Goal: Information Seeking & Learning: Check status

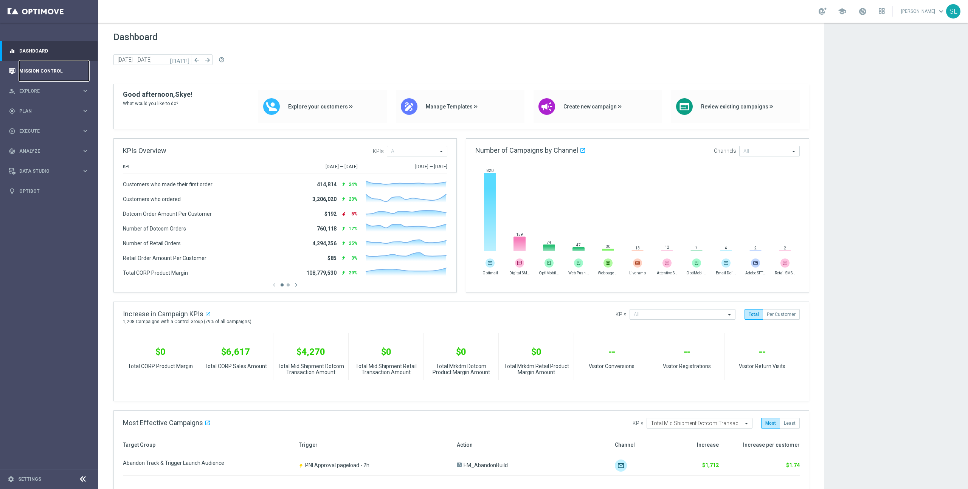
drag, startPoint x: 47, startPoint y: 71, endPoint x: 51, endPoint y: 71, distance: 4.2
click at [47, 71] on link "Mission Control" at bounding box center [54, 71] width 70 height 20
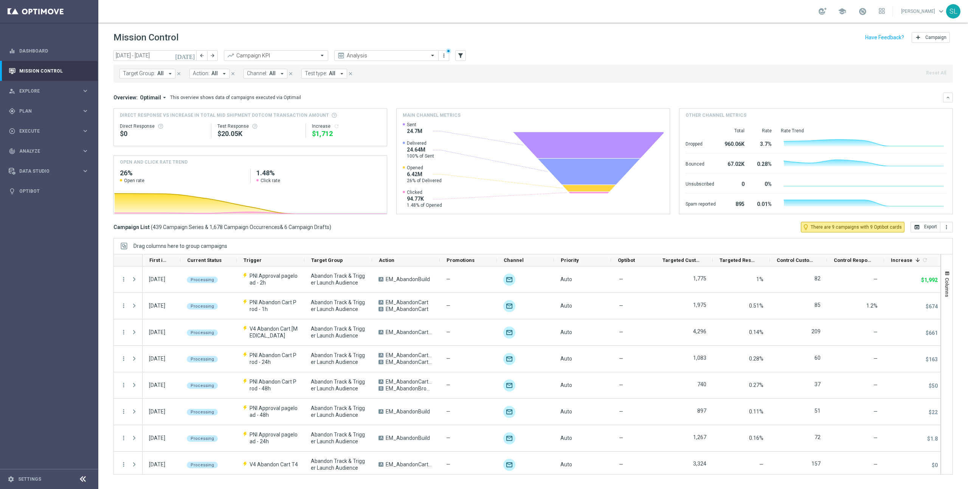
click at [151, 75] on span "Target Group:" at bounding box center [139, 73] width 33 height 6
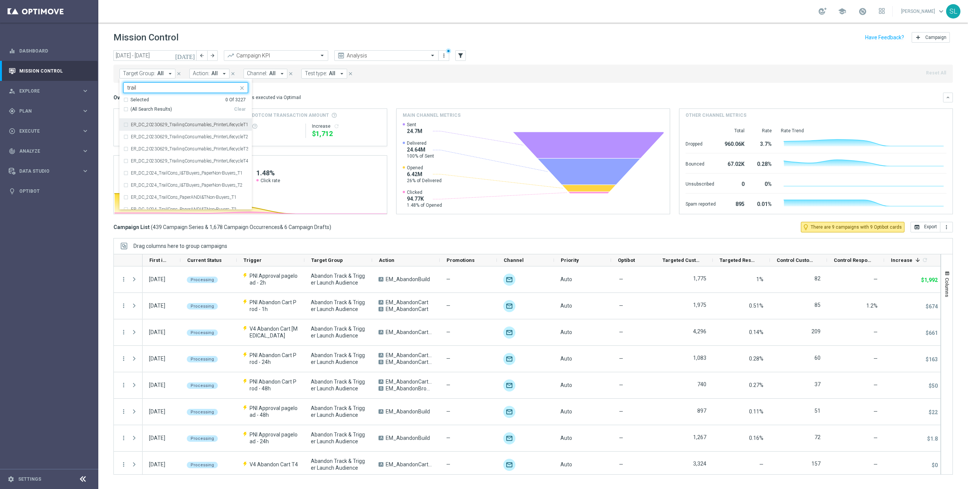
drag, startPoint x: 139, startPoint y: 110, endPoint x: 150, endPoint y: 110, distance: 11.3
click at [141, 110] on span "(All Search Results)" at bounding box center [151, 109] width 42 height 6
type input "trail"
click at [731, 64] on div "Target Group: All arrow_drop_down Selected 12 of 3227 trail Selected 12 Of 3227…" at bounding box center [532, 72] width 839 height 21
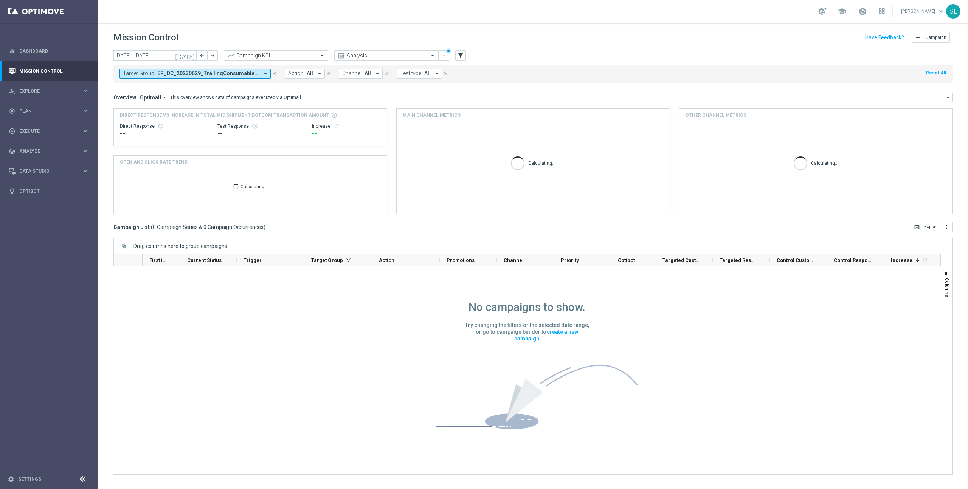
click at [231, 77] on button "Target Group: ER_DC_20230629_TrailingConsumables_PrinterLifecycleT1, ER_DC_2023…" at bounding box center [194, 74] width 151 height 10
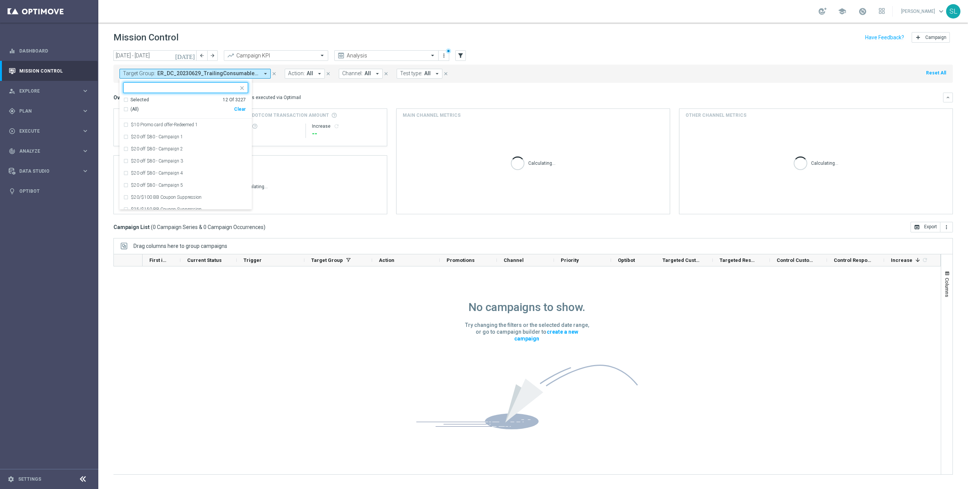
click at [0, 0] on div "Clear" at bounding box center [0, 0] width 0 height 0
click at [335, 91] on mini-dashboard "Overview: Optimail arrow_drop_down This overview shows data of campaigns execut…" at bounding box center [532, 152] width 839 height 139
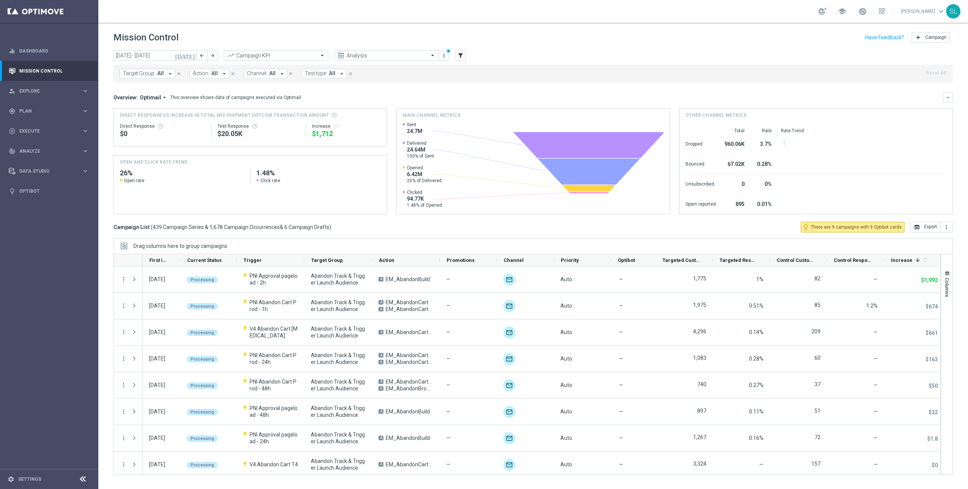
click at [127, 73] on span "Target Group:" at bounding box center [139, 73] width 33 height 6
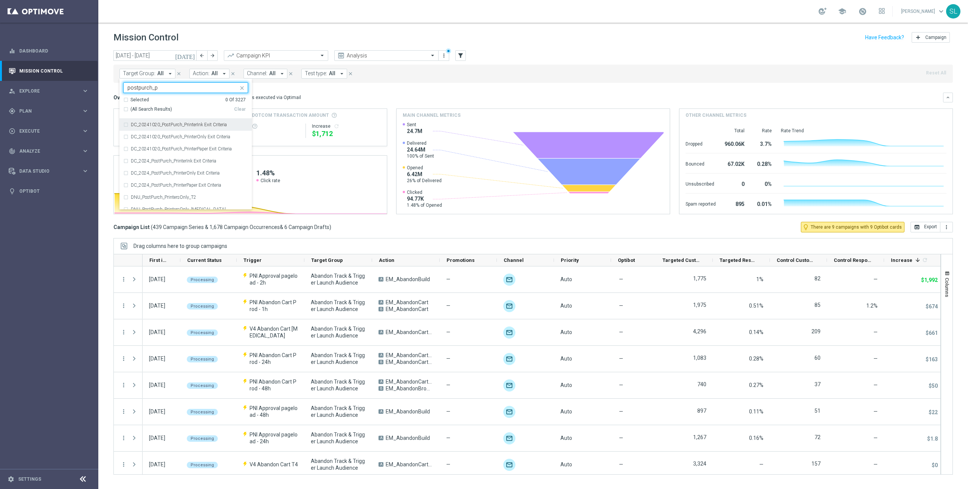
drag, startPoint x: 152, startPoint y: 109, endPoint x: 157, endPoint y: 109, distance: 4.6
click at [152, 109] on span "(All Search Results)" at bounding box center [151, 109] width 42 height 6
type input "postpurch_p"
click at [606, 98] on div "Overview: Optimail arrow_drop_down This overview shows data of campaigns execut…" at bounding box center [528, 97] width 830 height 7
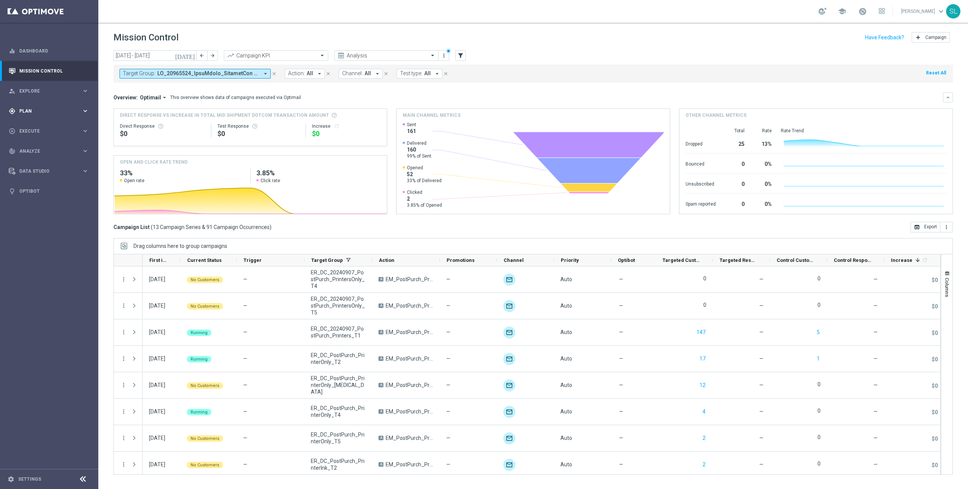
click at [48, 112] on span "Plan" at bounding box center [50, 111] width 62 height 5
click at [50, 113] on span "Plan" at bounding box center [50, 111] width 62 height 5
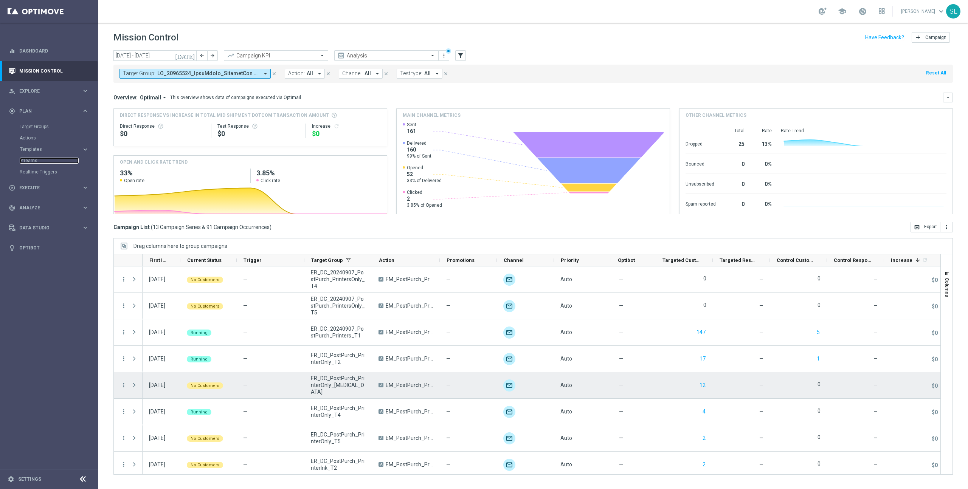
scroll to position [1, 0]
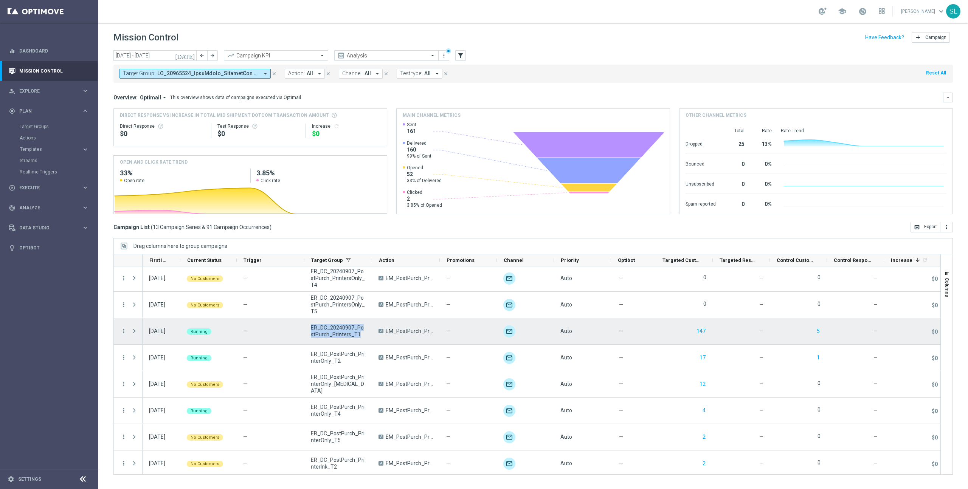
drag, startPoint x: 357, startPoint y: 333, endPoint x: 309, endPoint y: 327, distance: 47.6
click at [309, 327] on div "ER_DC_20240907_PostPurch_Printers_T1" at bounding box center [338, 331] width 68 height 26
click at [320, 329] on span "ER_DC_20240907_PostPurch_Printers_T1" at bounding box center [338, 331] width 55 height 14
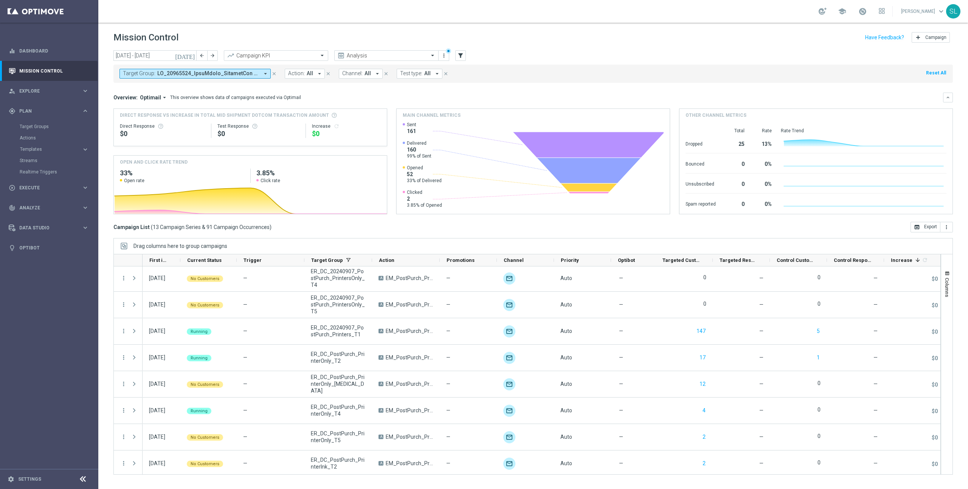
click at [243, 74] on span at bounding box center [208, 73] width 102 height 6
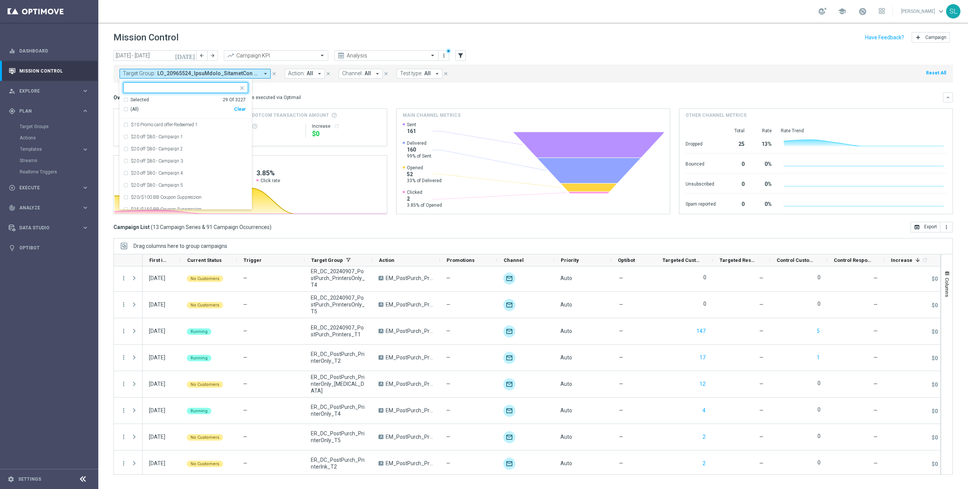
click at [0, 0] on div "Clear" at bounding box center [0, 0] width 0 height 0
click at [188, 90] on input "text" at bounding box center [182, 88] width 111 height 6
click at [336, 96] on div "Overview: Optimail arrow_drop_down This overview shows data of campaigns execut…" at bounding box center [528, 97] width 830 height 7
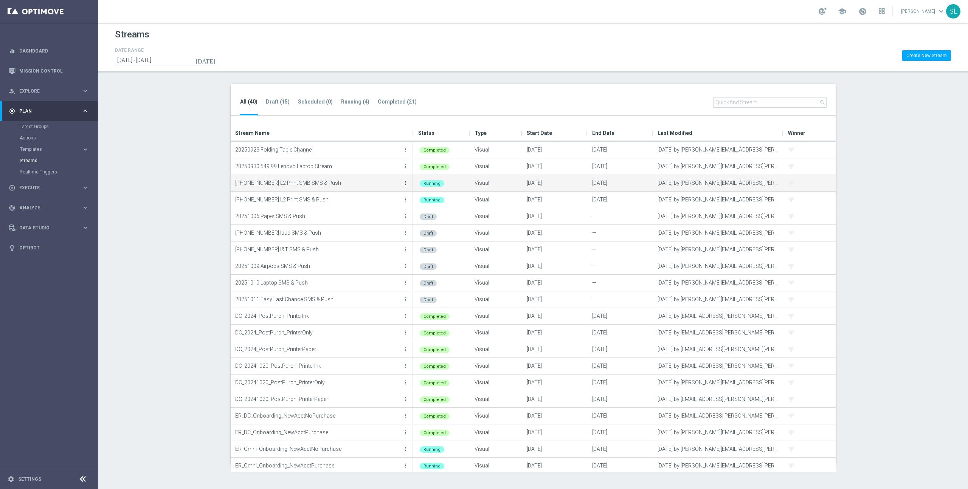
click at [405, 183] on icon "more_vert" at bounding box center [405, 183] width 6 height 6
drag, startPoint x: 394, startPoint y: 190, endPoint x: 472, endPoint y: 187, distance: 78.7
click at [472, 187] on body "equalizer Dashboard Mission Control" at bounding box center [484, 244] width 968 height 489
click at [281, 204] on p "20251002 L2 Print SMS & Push" at bounding box center [318, 199] width 166 height 11
click at [404, 200] on icon "more_vert" at bounding box center [405, 200] width 6 height 6
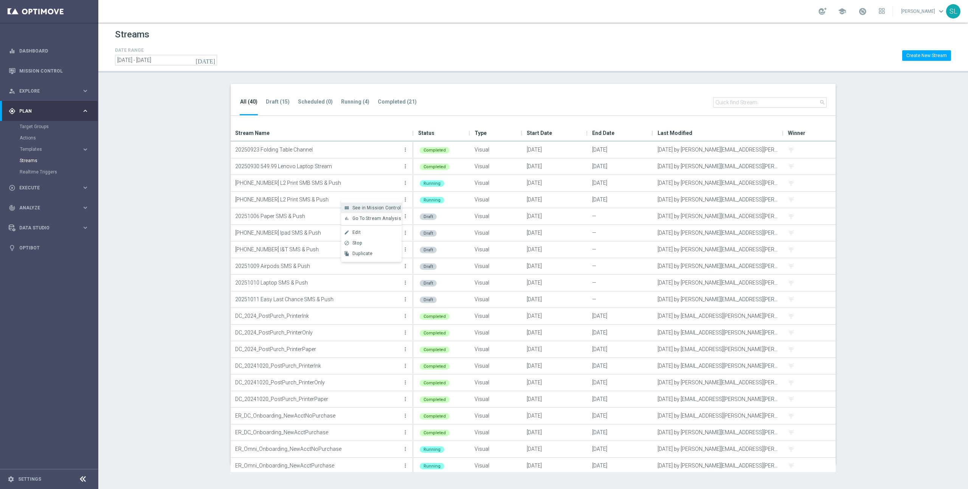
click at [382, 207] on span "See in Mission Control" at bounding box center [376, 207] width 48 height 5
click at [36, 127] on link "Target Groups" at bounding box center [49, 127] width 59 height 6
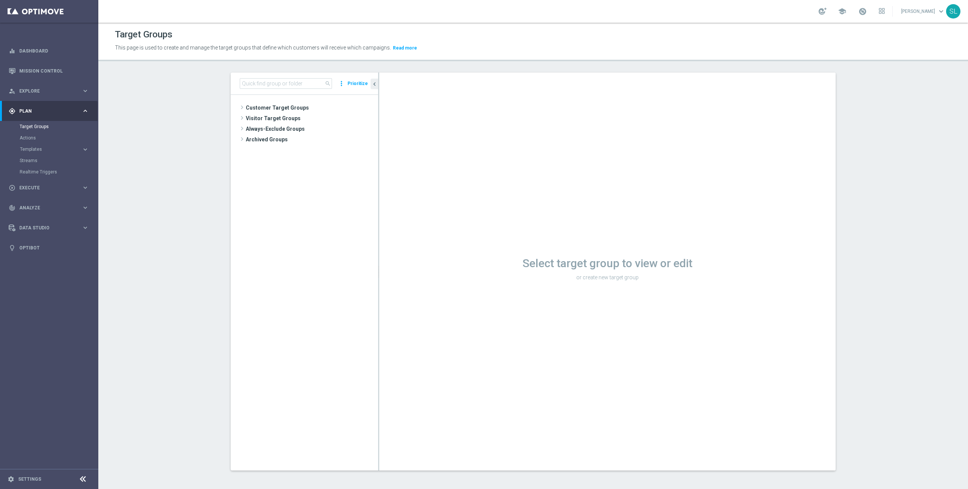
click at [883, 203] on section "search more_vert Prioritize Customer Target Groups library_add create_new_folder" at bounding box center [533, 278] width 870 height 410
click at [315, 82] on input at bounding box center [286, 83] width 92 height 11
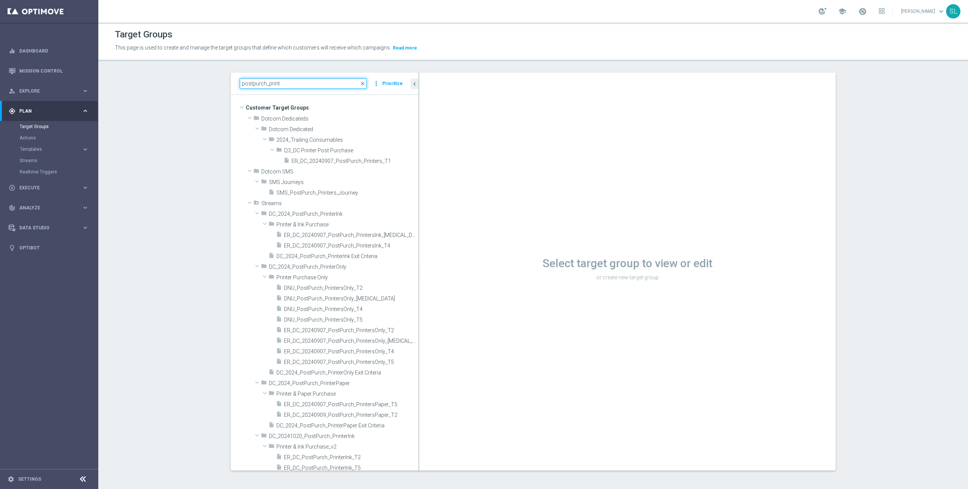
drag, startPoint x: 378, startPoint y: 219, endPoint x: 418, endPoint y: 219, distance: 40.1
click at [418, 219] on div at bounding box center [418, 272] width 1 height 398
type input "postpurch_print"
click at [342, 157] on div "insert_drive_file ER_DC_20240907_PostPurch_Printers_T1" at bounding box center [342, 160] width 116 height 11
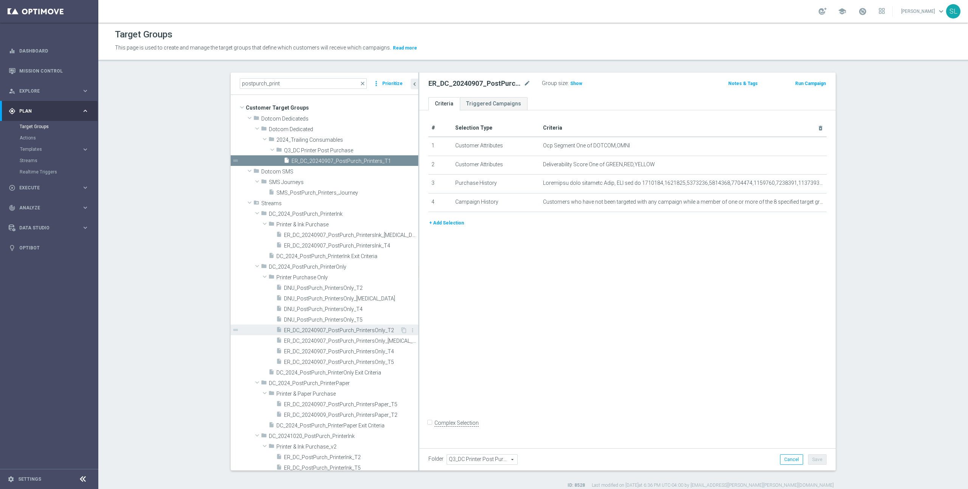
click at [370, 331] on span "ER_DC_20240907_PostPurch_PrintersOnly_T2" at bounding box center [342, 330] width 116 height 6
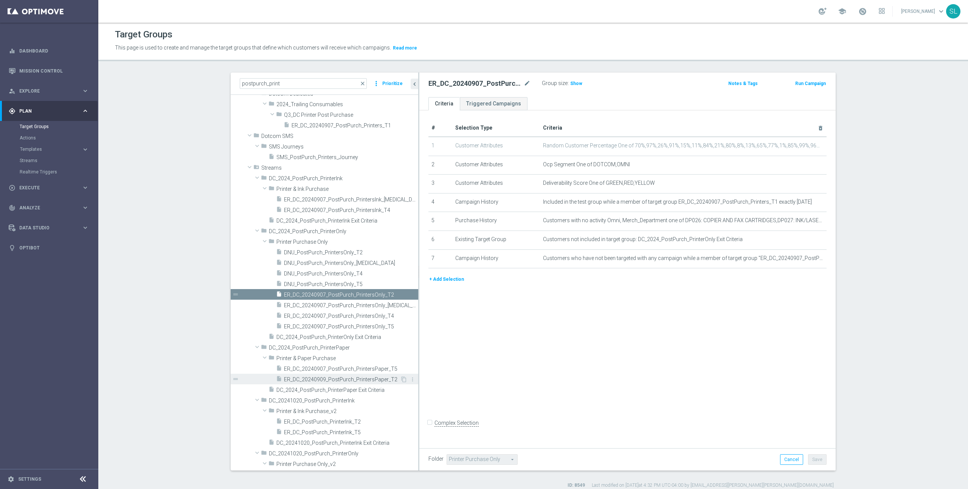
scroll to position [37, 0]
click at [377, 379] on span "ER_DC_20240909_PostPurch_PrintersPaper_T2" at bounding box center [342, 378] width 116 height 6
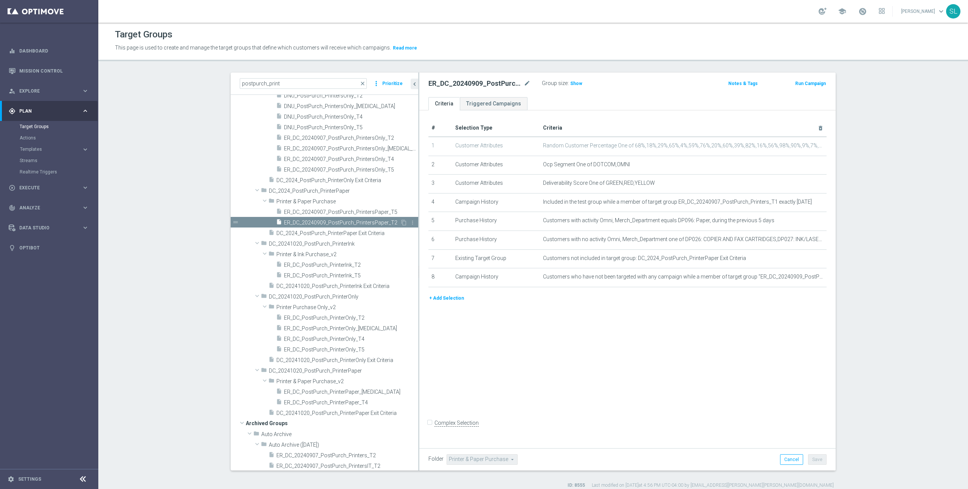
scroll to position [194, 0]
click at [325, 380] on span "Printer & Paper Purchase_v2" at bounding box center [329, 380] width 106 height 6
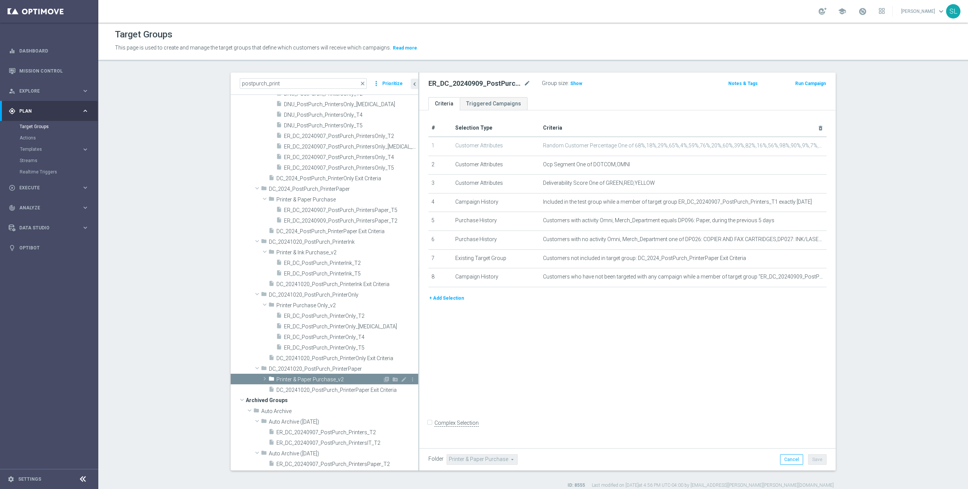
click at [325, 380] on span "Printer & Paper Purchase_v2" at bounding box center [329, 380] width 106 height 6
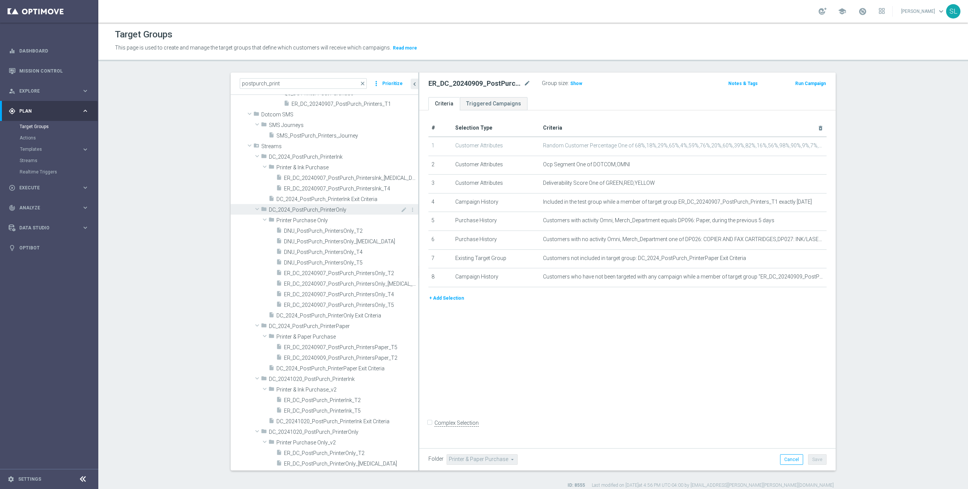
scroll to position [0, 0]
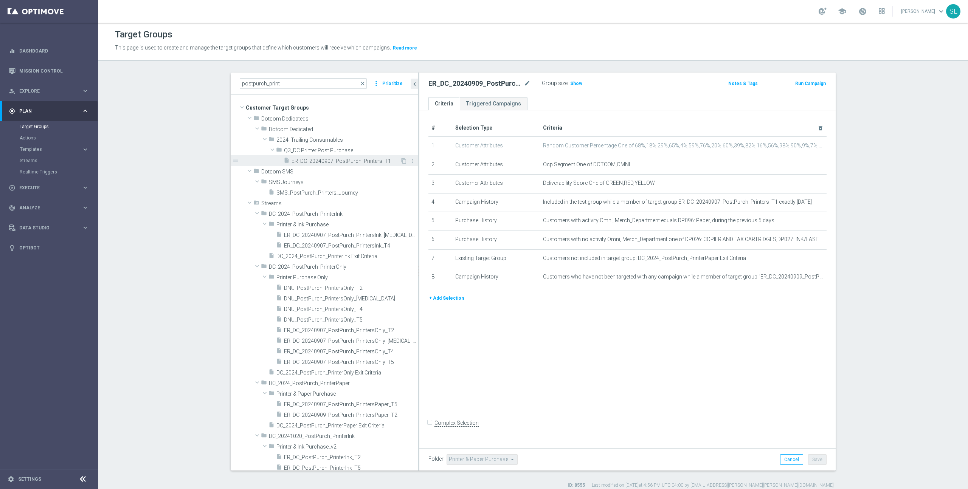
click at [329, 162] on span "ER_DC_20240907_PostPurch_Printers_T1" at bounding box center [346, 161] width 109 height 6
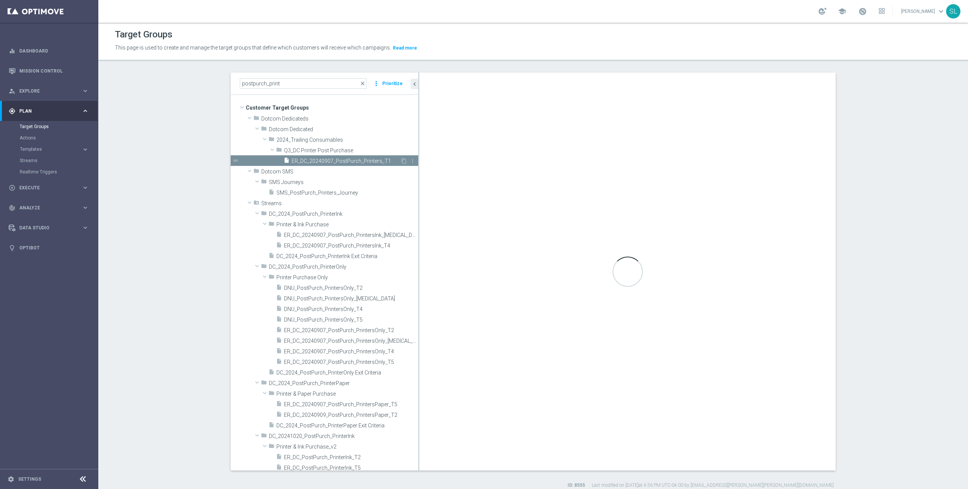
type input "Q3_DC Printer Post Purchase"
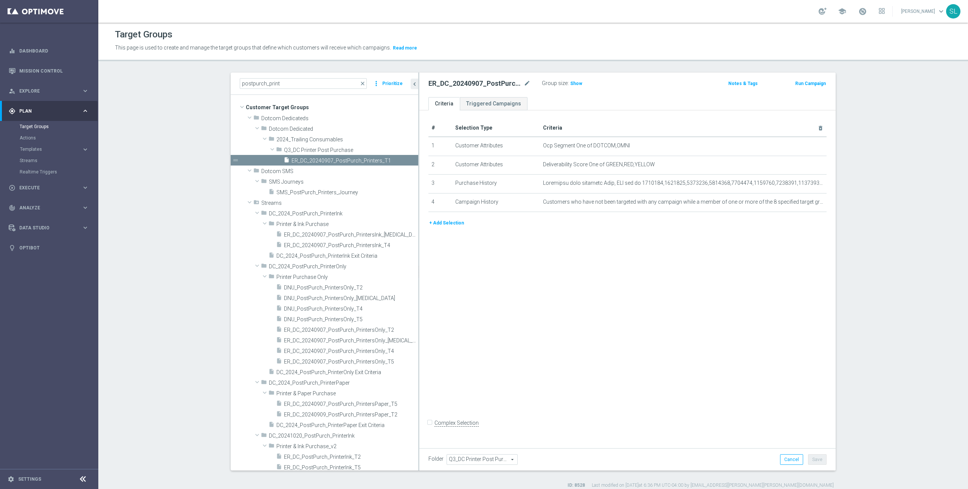
scroll to position [1, 0]
click at [583, 243] on div "# Selection Type Criteria delete_forever 1 Customer Attributes Ocp Segment One …" at bounding box center [627, 277] width 416 height 335
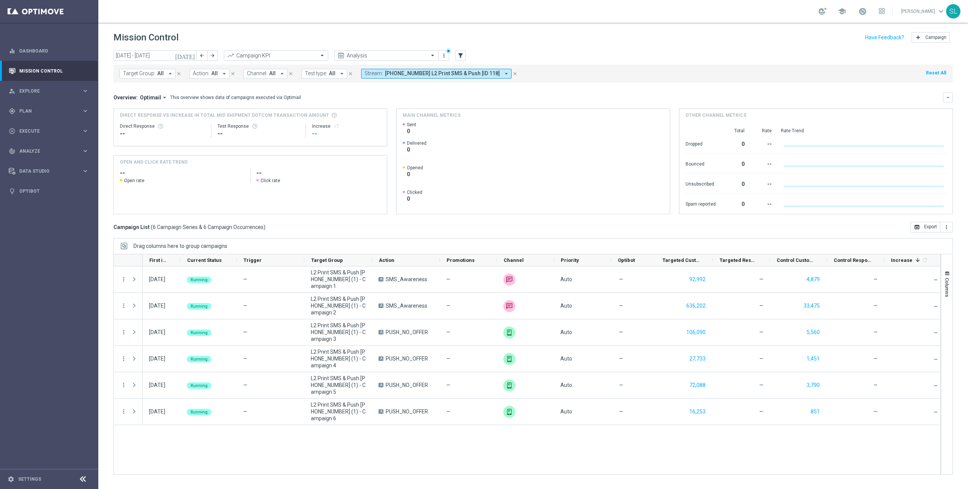
click at [932, 71] on button "Reset All" at bounding box center [936, 73] width 22 height 8
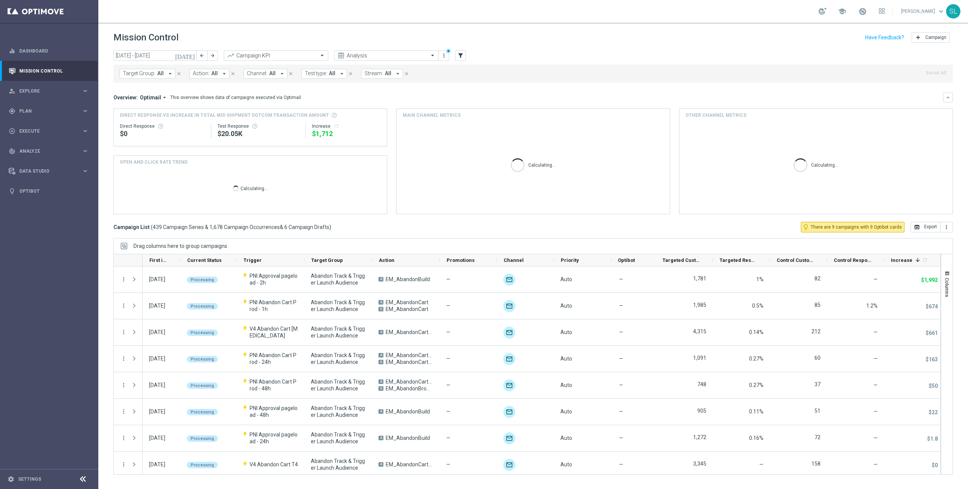
click at [560, 60] on div "today 29 Sep 2025 - 05 Oct 2025 arrow_back arrow_forward Campaign KPI trending_…" at bounding box center [532, 55] width 839 height 11
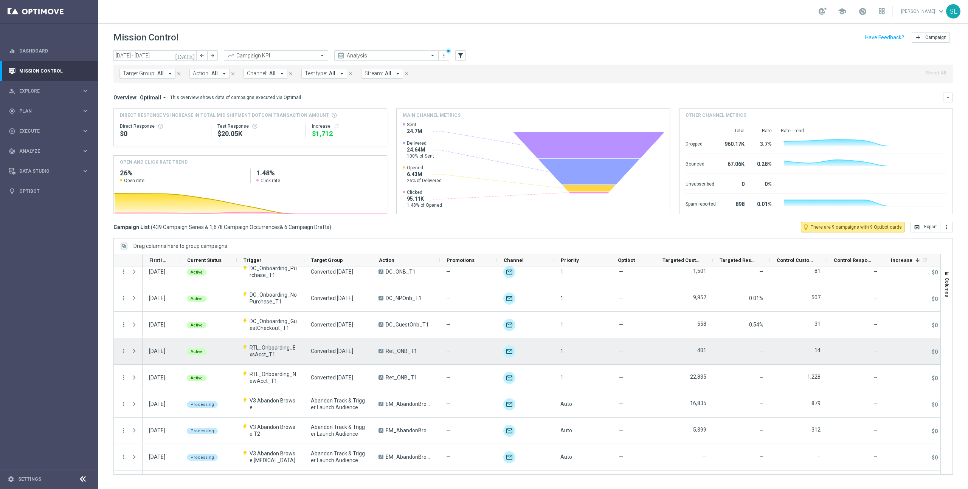
scroll to position [220, 0]
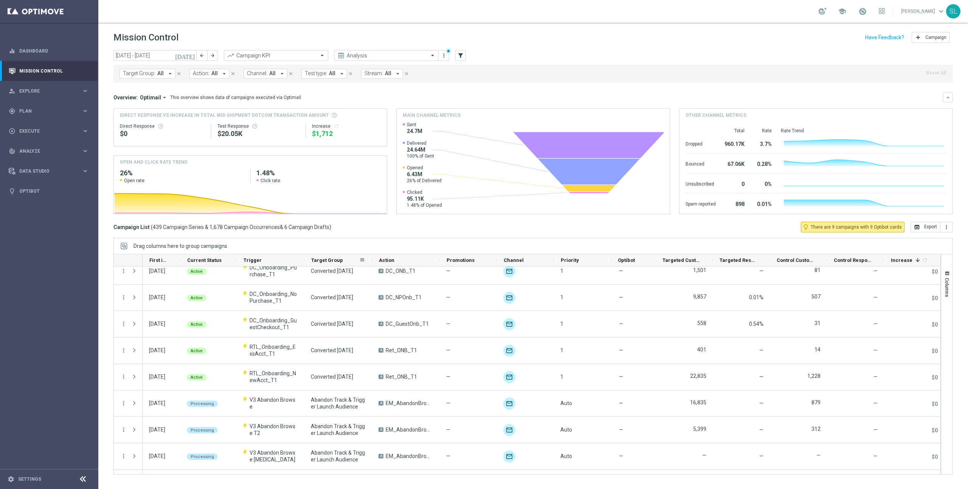
click at [304, 258] on div "Target Group" at bounding box center [338, 260] width 68 height 12
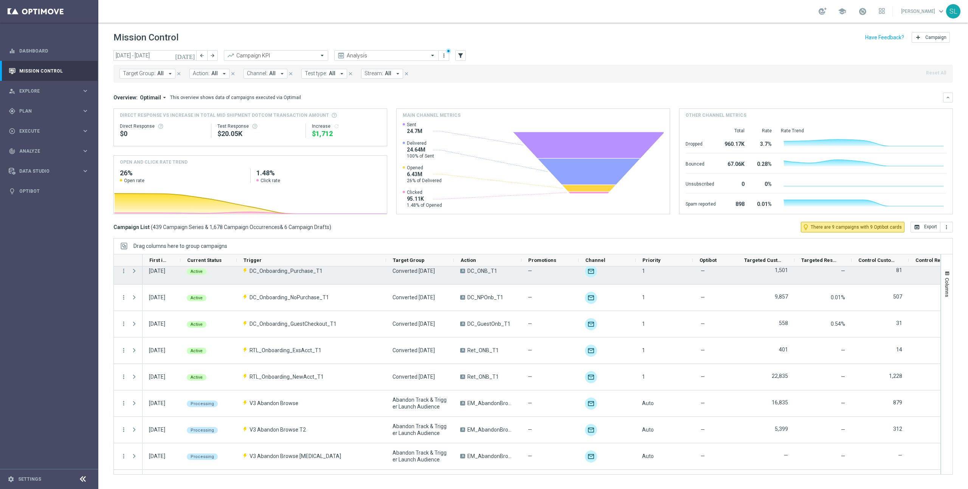
drag, startPoint x: 304, startPoint y: 262, endPoint x: 386, endPoint y: 270, distance: 82.1
click at [386, 270] on div at bounding box center [526, 364] width 827 height 221
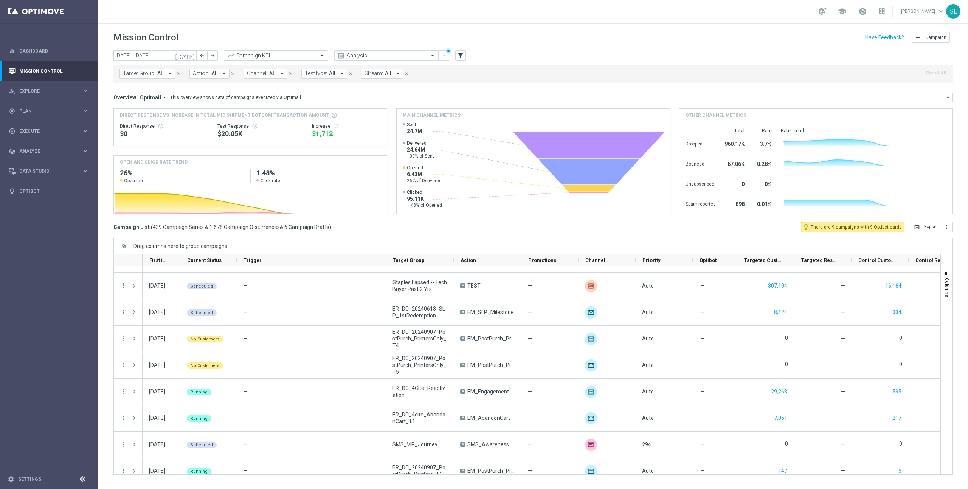
scroll to position [0, 0]
